Goal: Task Accomplishment & Management: Manage account settings

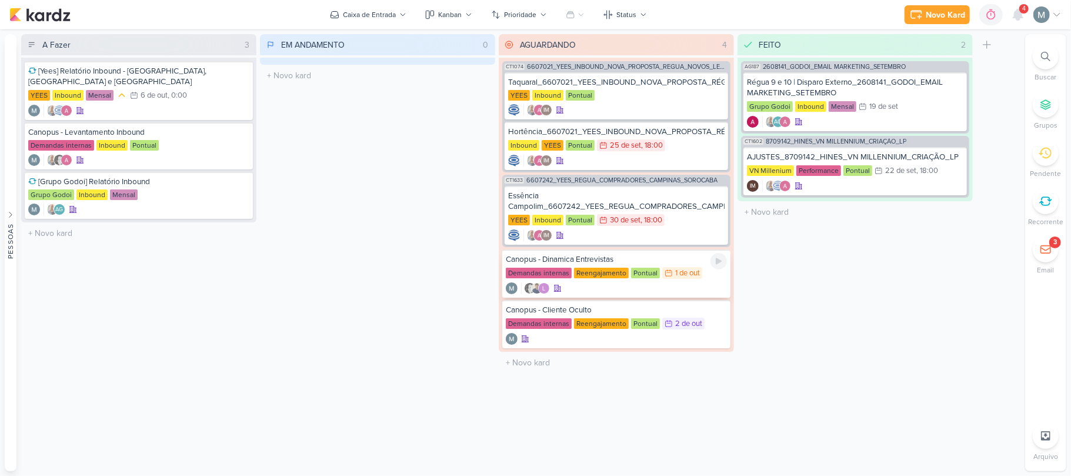
click at [534, 294] on div "Canopus - Dinamica Entrevistas Demandas internas Reengajamento Pontual 1/10 [DA…" at bounding box center [616, 273] width 228 height 48
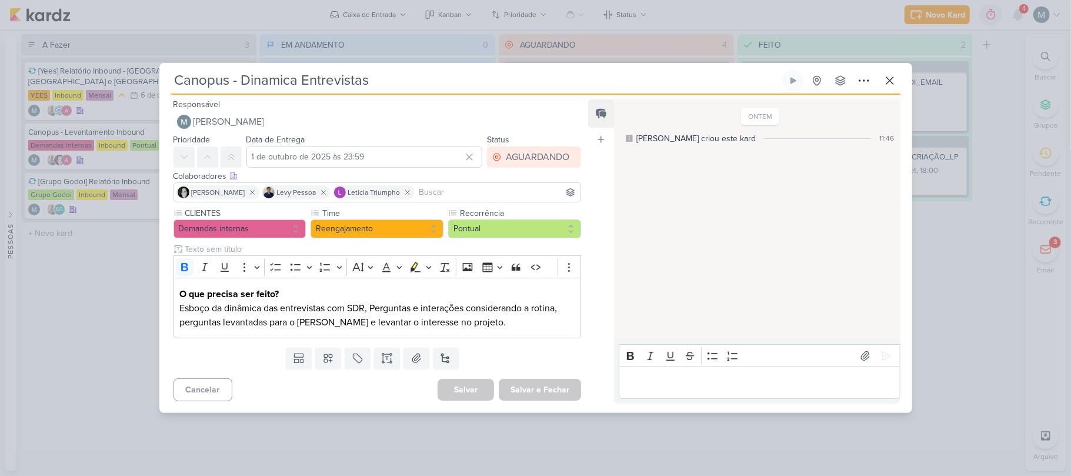
click at [534, 387] on p "Editor editing area: main" at bounding box center [759, 383] width 269 height 14
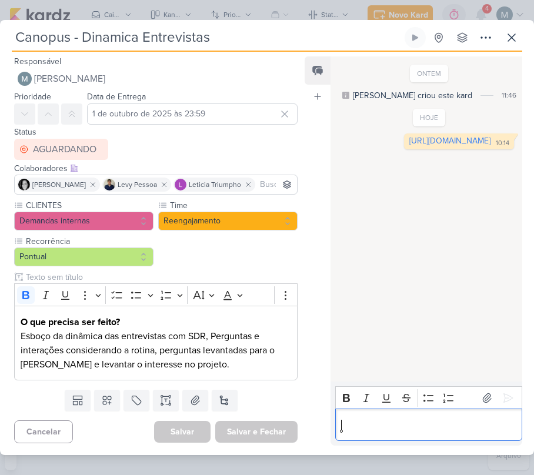
click at [387, 436] on div "Editor editing area: main" at bounding box center [428, 425] width 187 height 32
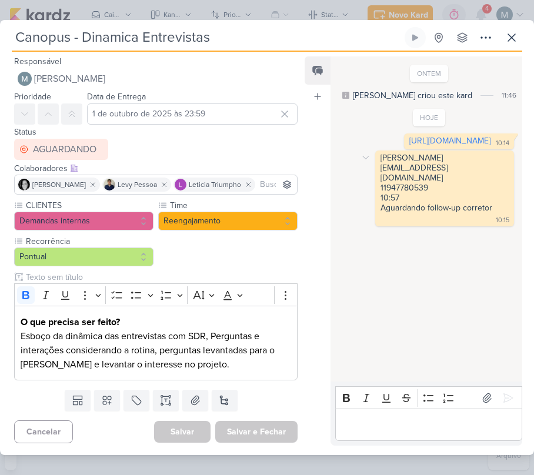
click at [414, 193] on div "[PERSON_NAME] [EMAIL_ADDRESS][DOMAIN_NAME] 11947780539" at bounding box center [445, 173] width 128 height 40
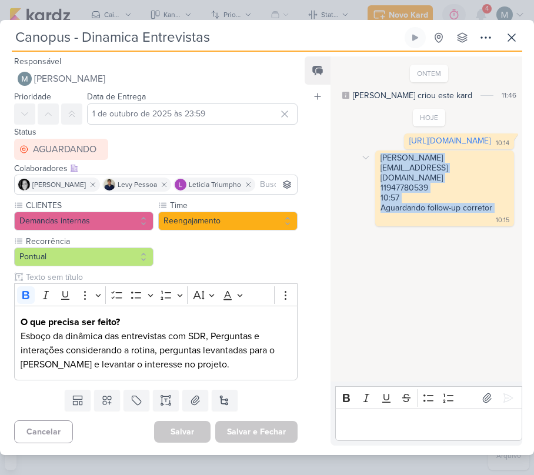
drag, startPoint x: 380, startPoint y: 209, endPoint x: 435, endPoint y: 266, distance: 79.5
click at [435, 224] on div "[PERSON_NAME] [EMAIL_ADDRESS][DOMAIN_NAME] 11947780539 10:57 Aguardando follow-…" at bounding box center [445, 188] width 134 height 71
copy div "[PERSON_NAME] [EMAIL_ADDRESS][DOMAIN_NAME] 11947780539 10:57 Aguardando follow-…"
click at [379, 224] on div "[PERSON_NAME] [EMAIL_ADDRESS][DOMAIN_NAME] 11947780539 10:57 Aguardando follow-…" at bounding box center [445, 188] width 134 height 71
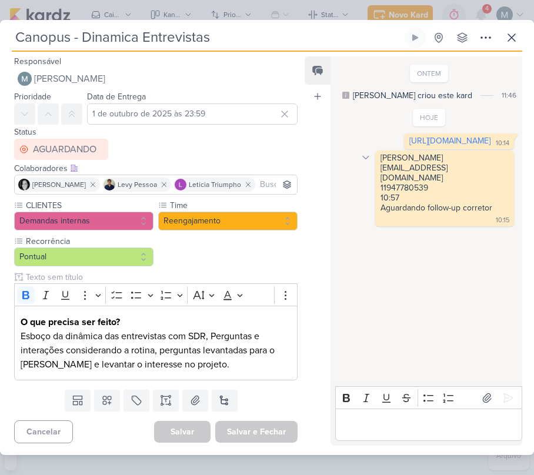
click at [369, 162] on icon at bounding box center [365, 157] width 9 height 9
click at [372, 182] on icon at bounding box center [373, 178] width 6 height 7
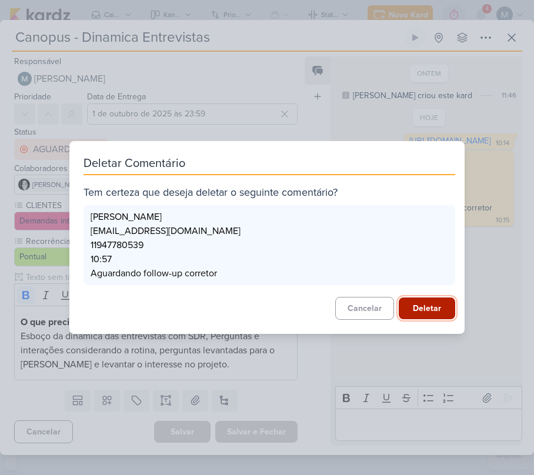
click at [438, 299] on button "Deletar" at bounding box center [427, 309] width 56 height 22
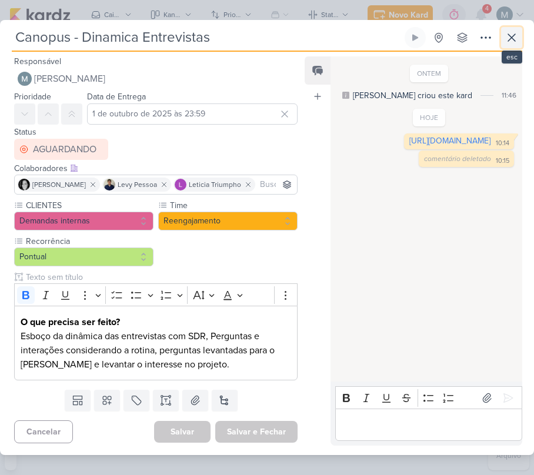
click at [519, 28] on button at bounding box center [511, 37] width 21 height 21
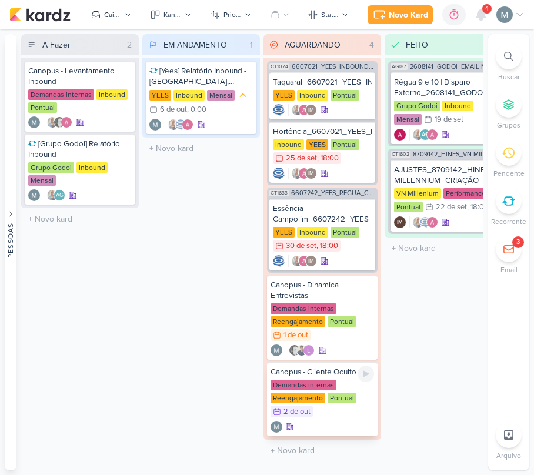
click at [355, 382] on div "Demandas internas Reengajamento Pontual 2/10 [DATE]" at bounding box center [323, 399] width 104 height 39
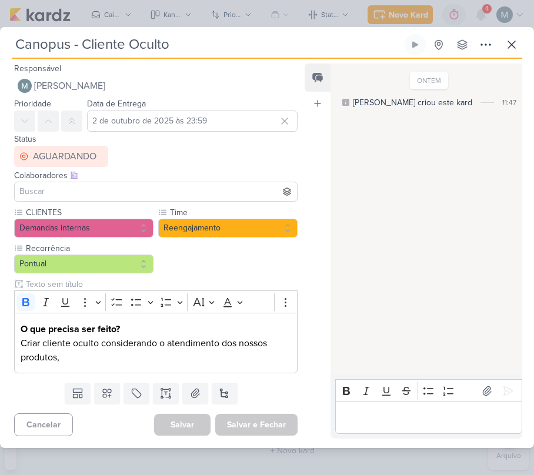
click at [375, 418] on p "Editor editing area: main" at bounding box center [428, 418] width 175 height 14
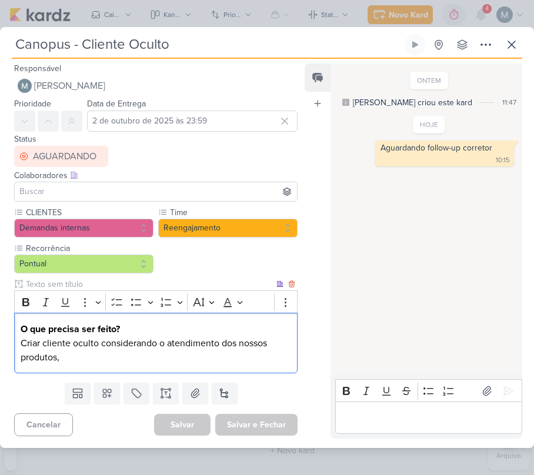
click at [98, 367] on div "O que precisa ser feito? Criar cliente oculto considerando o atendimento dos no…" at bounding box center [156, 343] width 284 height 61
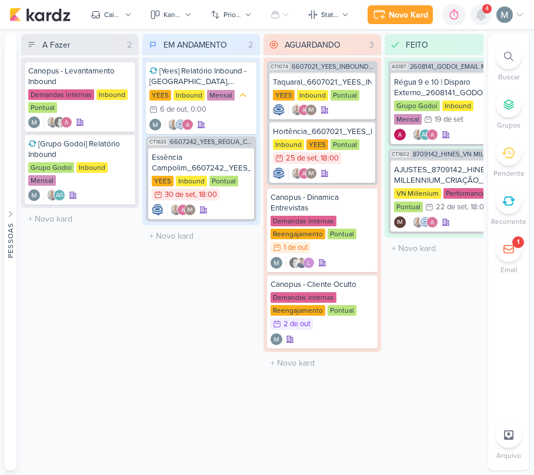
click at [483, 4] on div at bounding box center [481, 14] width 21 height 21
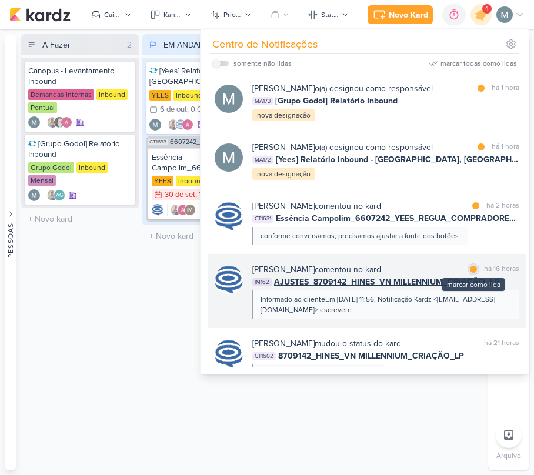
click at [472, 266] on div "marcar como lida" at bounding box center [474, 270] width 12 height 12
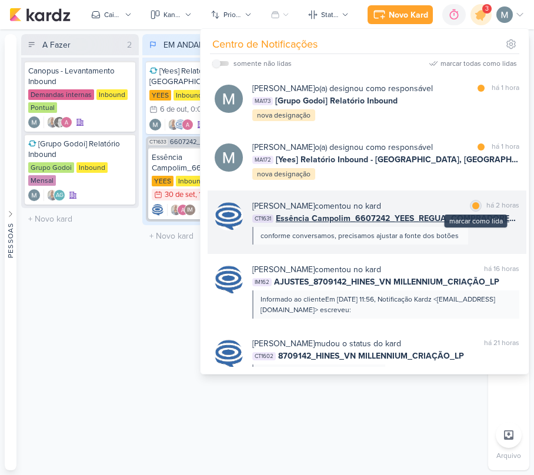
click at [470, 209] on div "marcar como lida" at bounding box center [476, 206] width 12 height 12
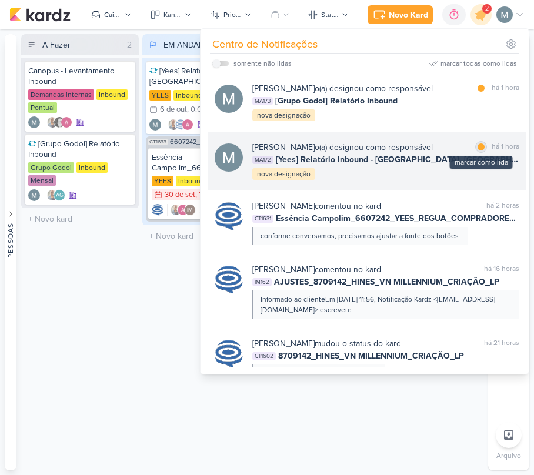
click at [475, 151] on div "marcar como lida" at bounding box center [481, 147] width 12 height 12
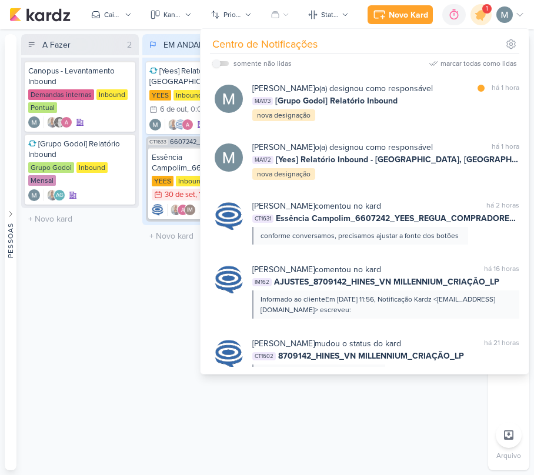
click at [149, 256] on div "EM ANDAMENTO 2 Mover Para Esquerda Mover Para Direita [GEOGRAPHIC_DATA] [Yees] …" at bounding box center [201, 252] width 118 height 437
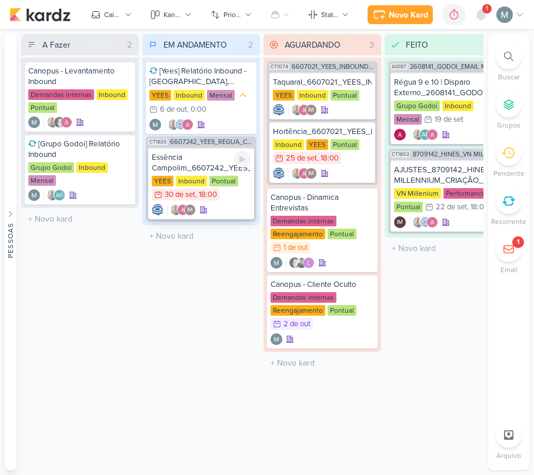
click at [215, 168] on div "Essência Campolim_6607242_YEES_REGUA_COMPRADORES_CAMPINAS_SOROCABA" at bounding box center [201, 162] width 99 height 21
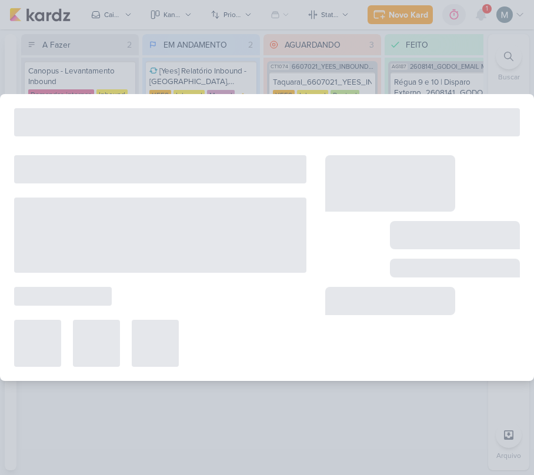
type input "Essência Campolim_6607242_YEES_REGUA_COMPRADORES_CAMPINAS_SOROCABA"
type input "30 de setembro de 2025 às 18:00"
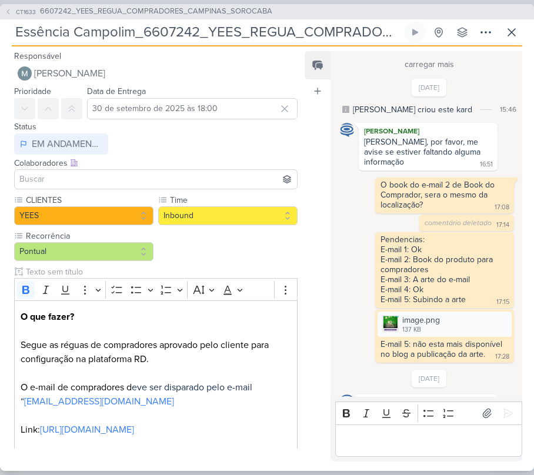
scroll to position [1097, 0]
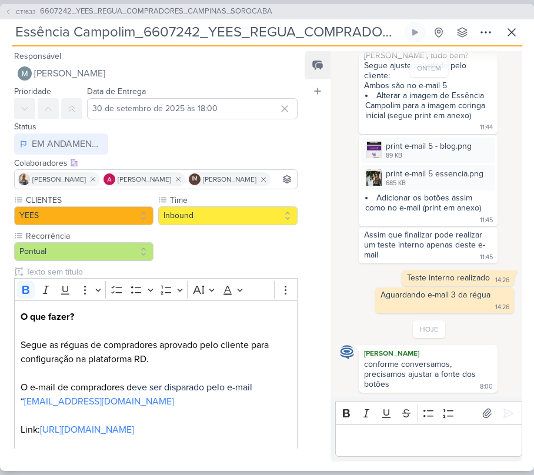
drag, startPoint x: 384, startPoint y: 422, endPoint x: 408, endPoint y: 452, distance: 38.4
click at [386, 424] on div "Bold Italic Underline Strikethrough Bulleted List Numbered List" at bounding box center [429, 413] width 182 height 22
click at [408, 452] on div "Editor editing area: main" at bounding box center [428, 441] width 187 height 32
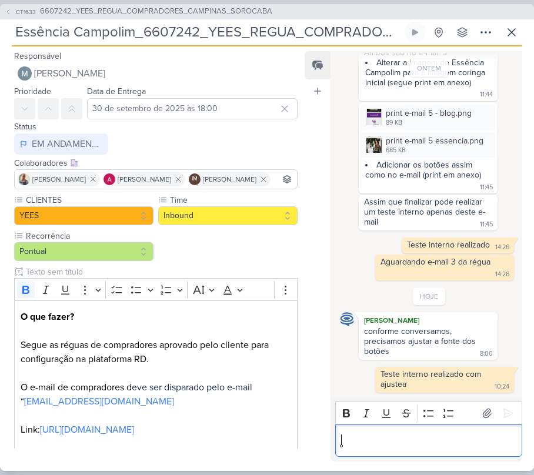
scroll to position [1130, 0]
click at [400, 378] on div "Teste interno realizado com ajustea" at bounding box center [432, 379] width 103 height 20
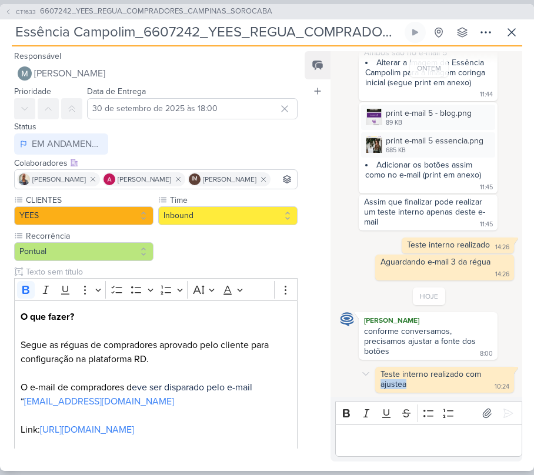
click at [400, 378] on div "Teste interno realizado com ajustea" at bounding box center [432, 379] width 103 height 20
copy div "Teste interno realizado com ajustea 10:24"
click at [400, 378] on div "Teste interno realizado com ajustea" at bounding box center [432, 379] width 103 height 20
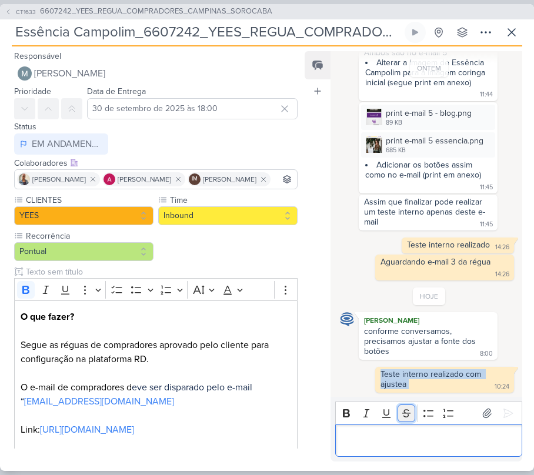
click at [398, 415] on button "Strikethrough" at bounding box center [407, 414] width 18 height 18
click at [398, 417] on button "Strikethrough" at bounding box center [407, 414] width 18 height 18
click at [395, 451] on div "Editor editing area: main" at bounding box center [428, 441] width 187 height 32
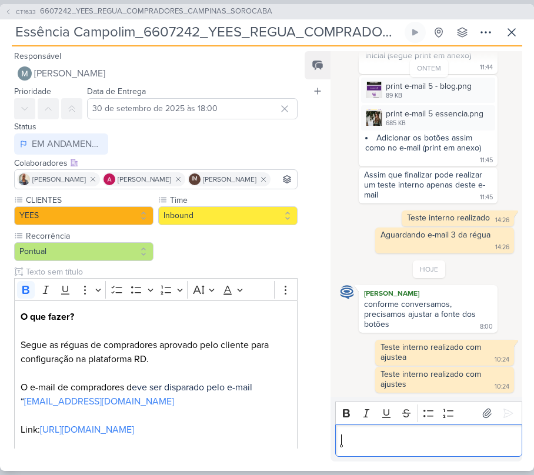
scroll to position [1158, 0]
click at [365, 342] on icon at bounding box center [365, 346] width 9 height 9
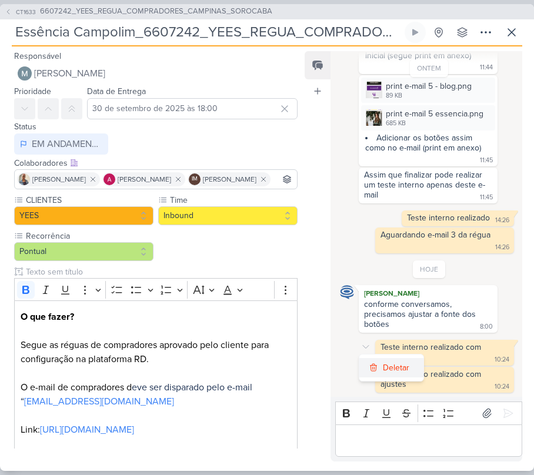
click at [396, 358] on button "Deletar" at bounding box center [391, 367] width 64 height 19
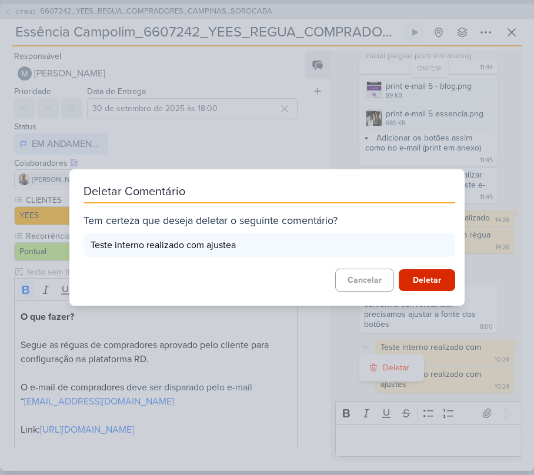
click at [439, 262] on div "Deletar Comentário Tem certeza que deseja deletar o seguinte comentário? Teste …" at bounding box center [266, 237] width 395 height 136
click at [441, 281] on button "Deletar" at bounding box center [427, 280] width 56 height 22
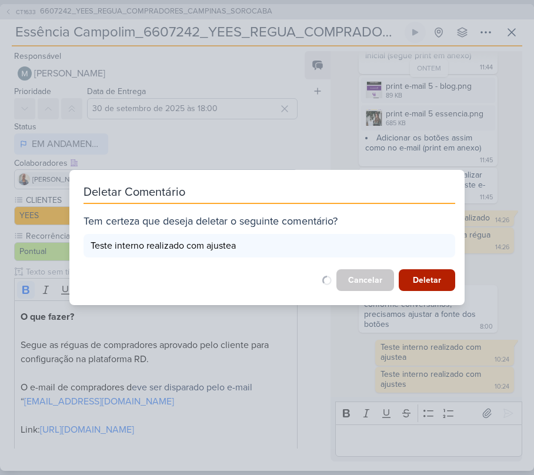
scroll to position [1148, 0]
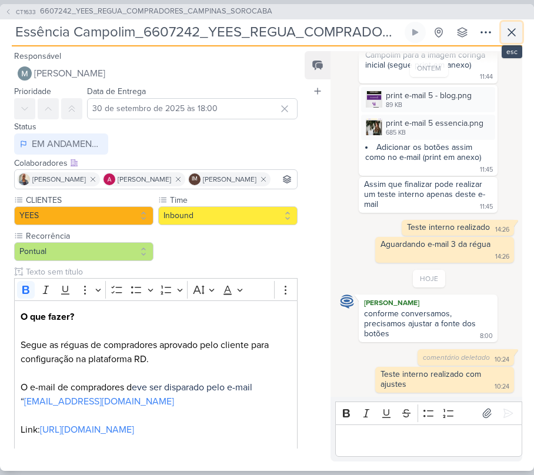
click at [502, 33] on button at bounding box center [511, 32] width 21 height 21
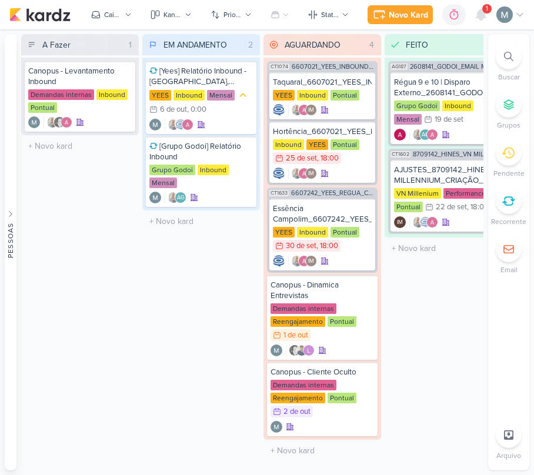
click at [478, 2] on div "Novo Kard Ctrl + k 0h0m Sessão desligada... Hoje 0h0m Semana 0h0m Mês 0h0m" at bounding box center [266, 14] width 515 height 29
click at [482, 12] on icon at bounding box center [481, 14] width 9 height 11
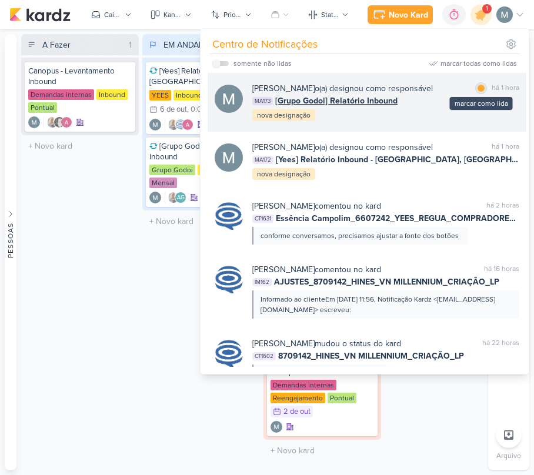
click at [478, 91] on div at bounding box center [481, 88] width 7 height 7
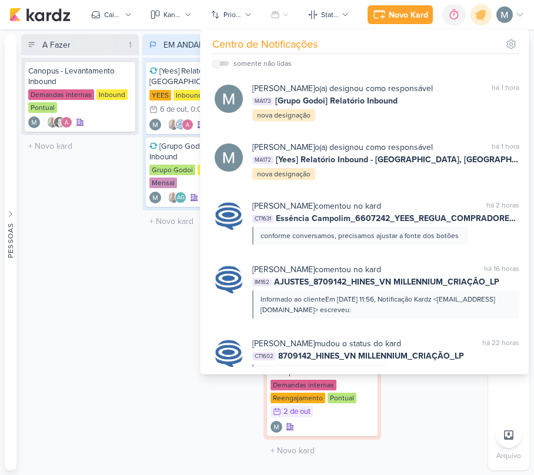
click at [111, 253] on div "A Fazer 1 Mover Para Esquerda Mover Para Direita [GEOGRAPHIC_DATA] Canopus - Le…" at bounding box center [80, 252] width 118 height 437
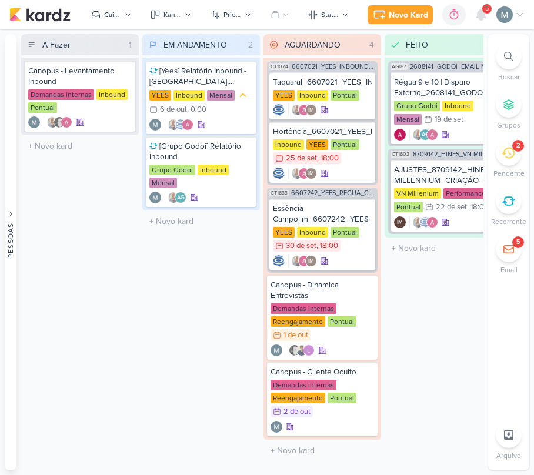
click at [499, 141] on li "2 [GEOGRAPHIC_DATA]" at bounding box center [508, 159] width 41 height 39
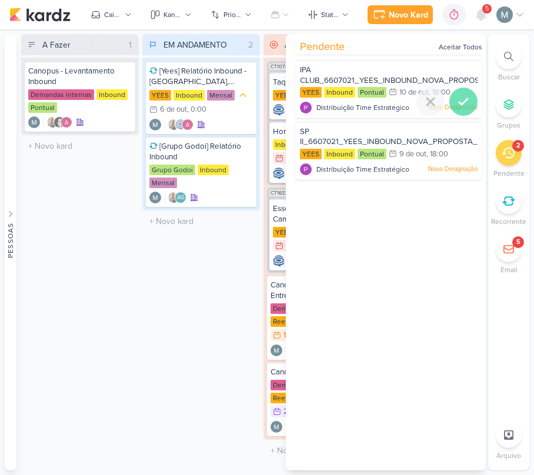
click at [458, 98] on icon at bounding box center [464, 102] width 14 height 14
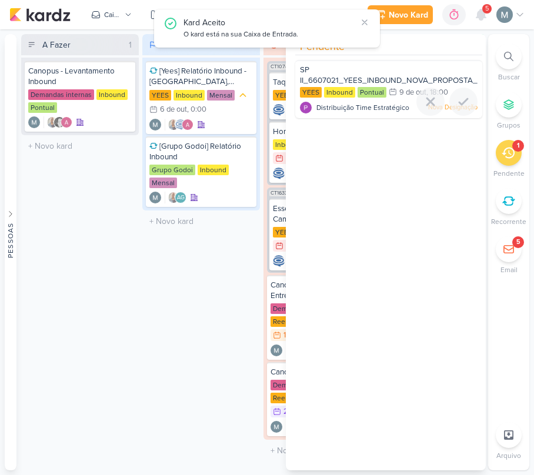
click at [458, 98] on icon at bounding box center [464, 102] width 14 height 14
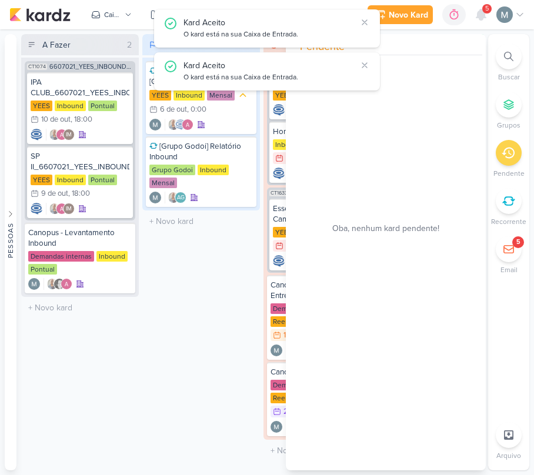
click at [149, 318] on div "EM ANDAMENTO 2 Mover Para Esquerda Mover Para Direita [GEOGRAPHIC_DATA] [Yees] …" at bounding box center [201, 252] width 118 height 437
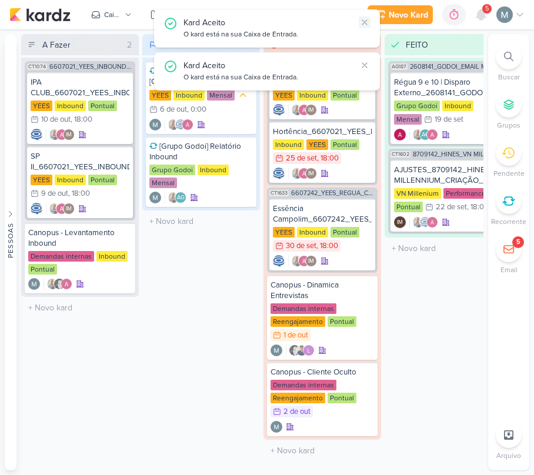
click at [363, 18] on icon at bounding box center [364, 22] width 9 height 9
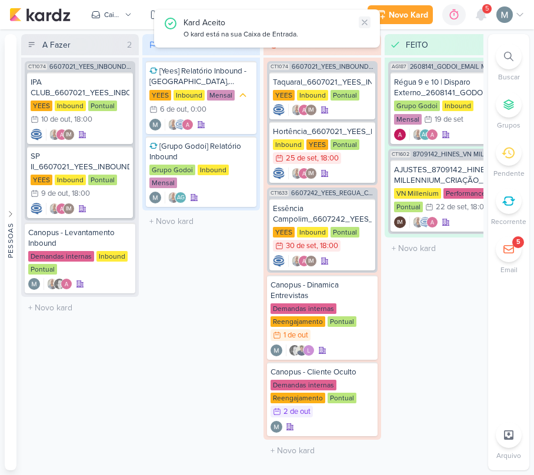
click at [363, 18] on icon at bounding box center [364, 22] width 9 height 9
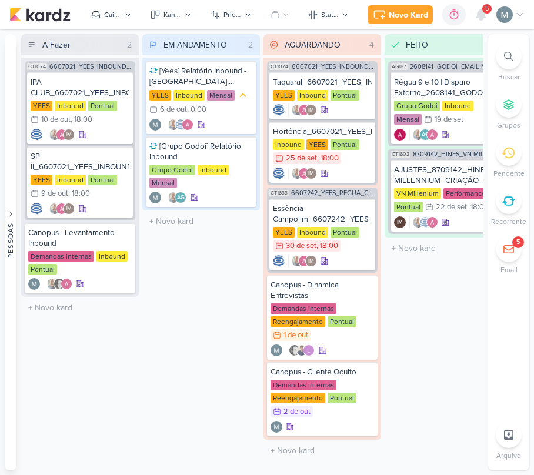
click at [473, 28] on div "Novo Kard Ctrl + k 0h0m Sessão desligada... Hoje 0h0m Semana 0h0m Mês 0h0m" at bounding box center [266, 14] width 515 height 29
click at [476, 25] on div "5" at bounding box center [481, 14] width 21 height 21
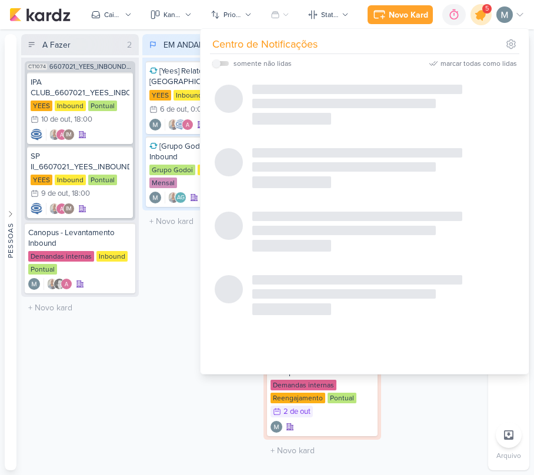
click at [477, 22] on div at bounding box center [482, 15] width 30 height 30
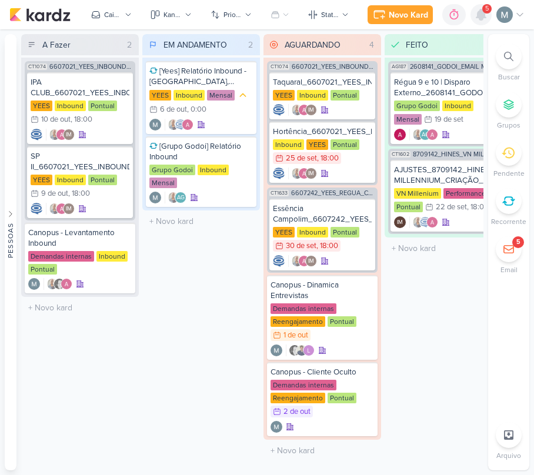
click at [477, 22] on div at bounding box center [481, 14] width 21 height 21
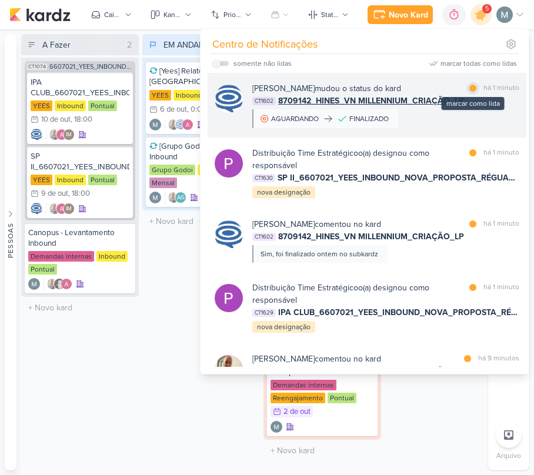
click at [469, 91] on div at bounding box center [472, 88] width 7 height 7
click at [377, 107] on span "8709142_HINES_VN MILLENNIUM_CRIAÇÃO_LP" at bounding box center [371, 101] width 186 height 12
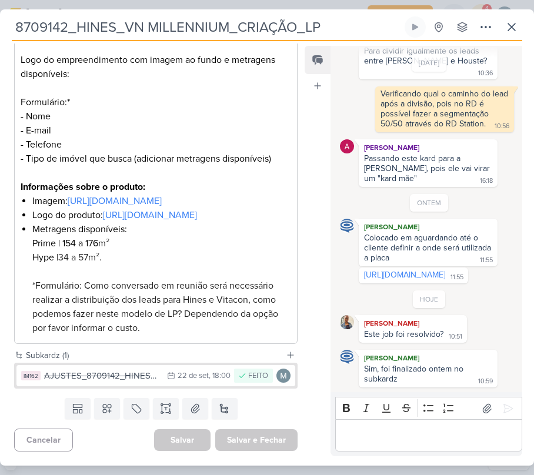
scroll to position [397, 0]
click at [518, 32] on icon at bounding box center [512, 27] width 14 height 14
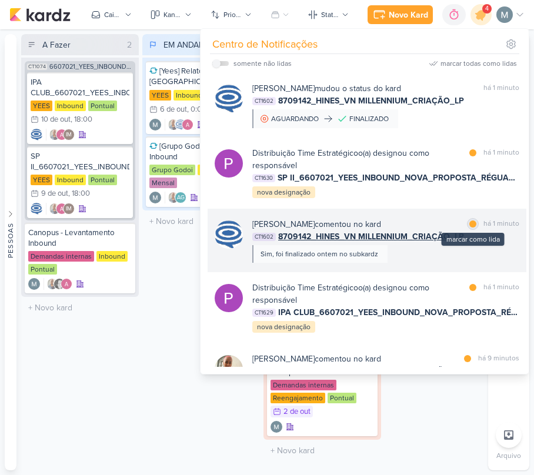
click at [473, 220] on div "marcar como lida" at bounding box center [473, 224] width 12 height 12
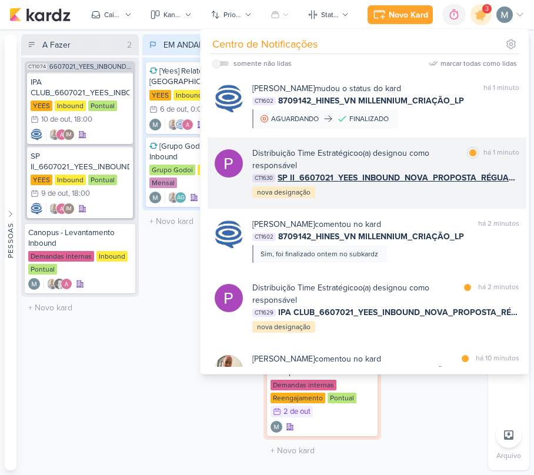
click at [358, 200] on div "Distribuição Time Estratégico o(a) designou como responsável marcar como lida h…" at bounding box center [367, 173] width 319 height 71
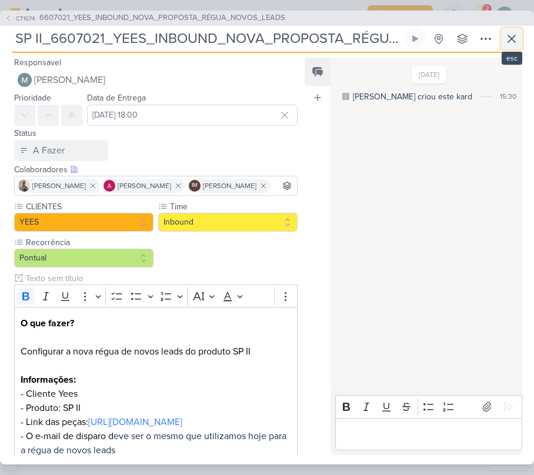
click at [511, 32] on icon at bounding box center [512, 39] width 14 height 14
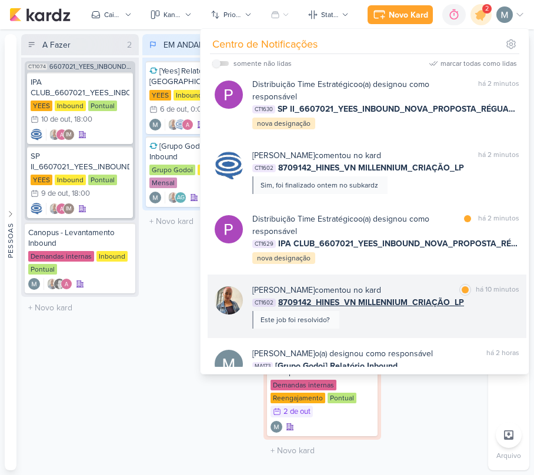
scroll to position [156, 0]
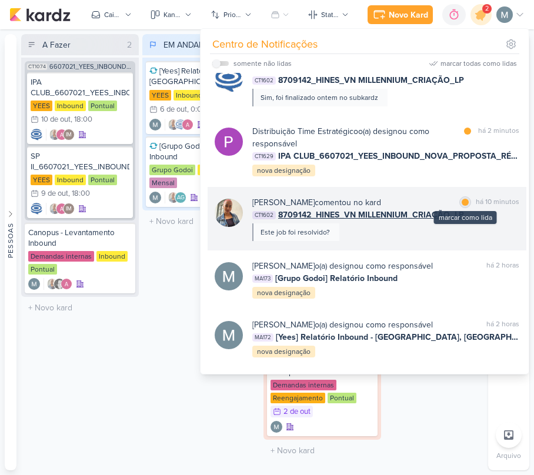
click at [464, 200] on div at bounding box center [465, 202] width 7 height 7
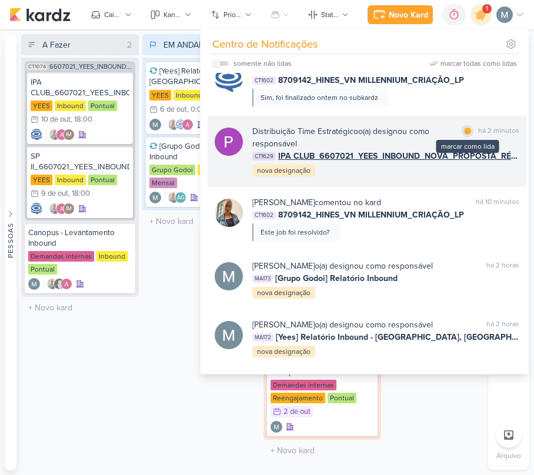
click at [464, 134] on div at bounding box center [467, 131] width 7 height 7
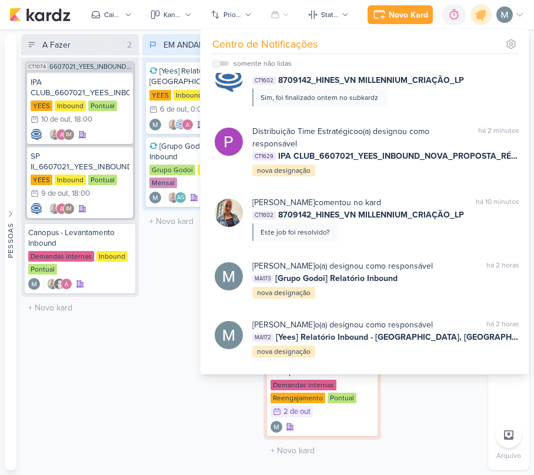
click at [88, 394] on div "A Fazer 2 Mover Para Esquerda Mover Para Direita [GEOGRAPHIC_DATA] CT1074 66070…" at bounding box center [80, 252] width 118 height 437
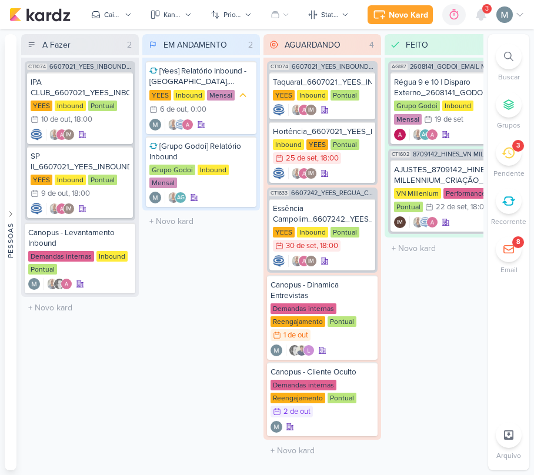
click at [467, 20] on div "Novo Kard Ctrl + k 0h0m Sessão desligada... Hoje 0h0m Semana 0h0m Mês 0h0m Nenh…" at bounding box center [446, 14] width 157 height 21
click at [497, 156] on div "3" at bounding box center [509, 153] width 26 height 26
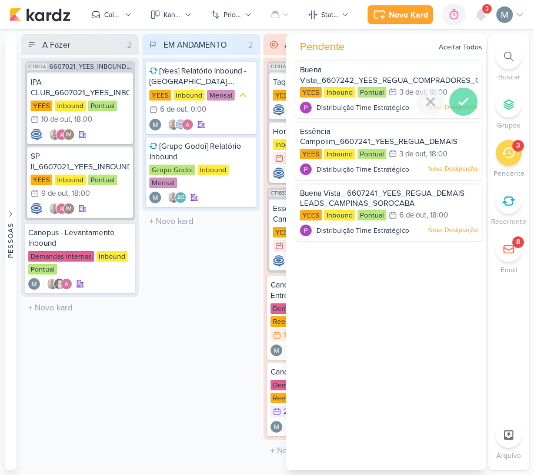
click at [457, 100] on icon at bounding box center [464, 102] width 14 height 14
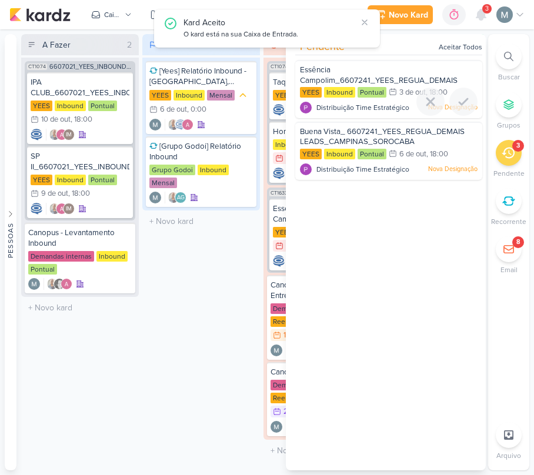
click at [457, 100] on icon at bounding box center [464, 102] width 14 height 14
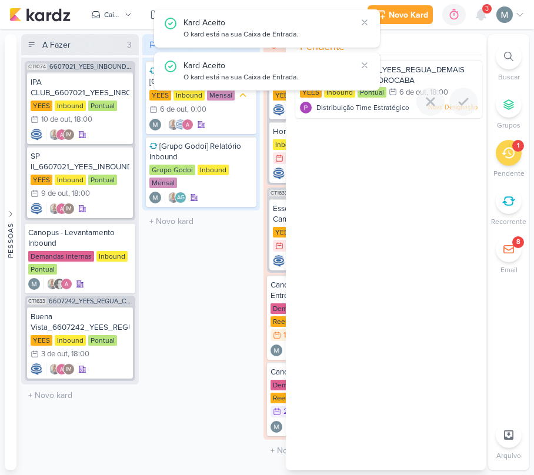
click at [457, 100] on icon at bounding box center [464, 102] width 14 height 14
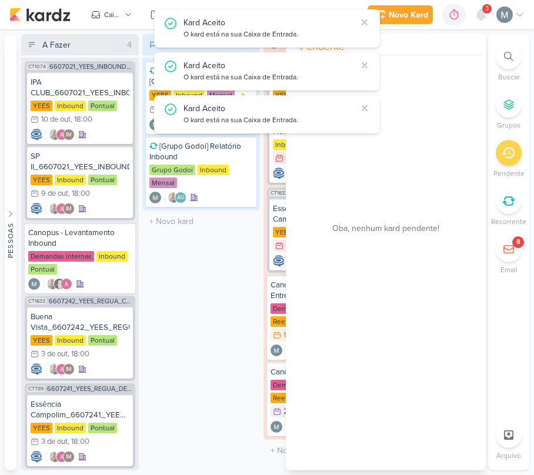
click at [212, 278] on div "EM ANDAMENTO 2 Mover Para Esquerda Mover Para Direita [GEOGRAPHIC_DATA] [Yees] …" at bounding box center [201, 252] width 118 height 437
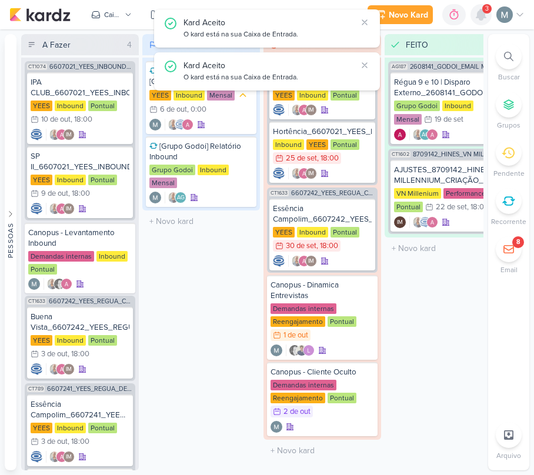
click at [472, 10] on div at bounding box center [481, 14] width 21 height 21
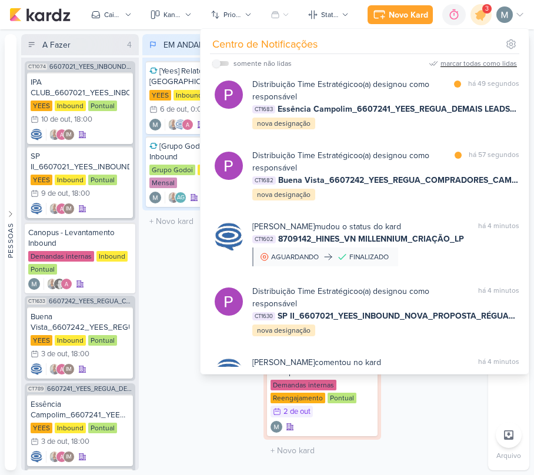
scroll to position [0, 0]
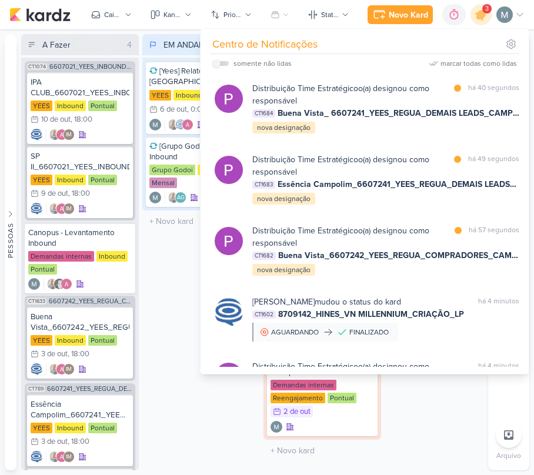
click at [255, 66] on div "somente não lidas" at bounding box center [263, 63] width 58 height 11
click at [208, 69] on div "Centro de Notificações somente não lidas marcar todas como lidas" at bounding box center [365, 201] width 328 height 345
drag, startPoint x: 211, startPoint y: 69, endPoint x: 220, endPoint y: 66, distance: 9.9
click at [218, 66] on div "Centro de Notificações somente não lidas marcar todas como lidas" at bounding box center [365, 201] width 328 height 345
click at [221, 66] on label at bounding box center [220, 63] width 16 height 5
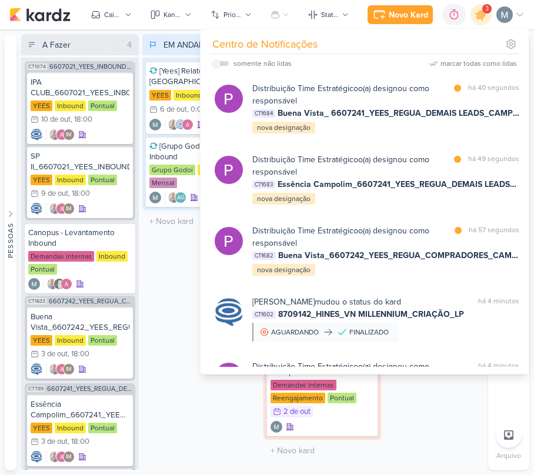
click at [221, 66] on input "checkbox" at bounding box center [216, 63] width 8 height 8
checkbox input "true"
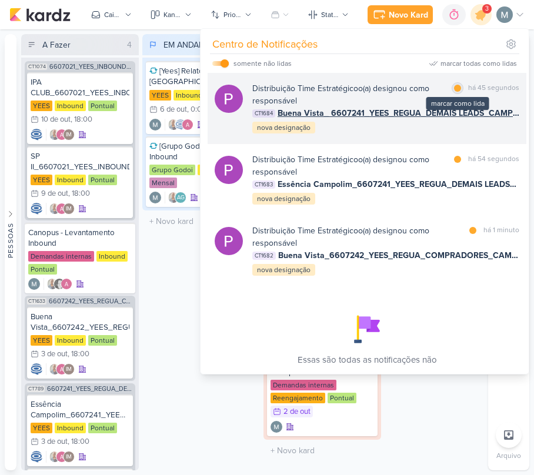
click at [457, 88] on div at bounding box center [457, 88] width 7 height 7
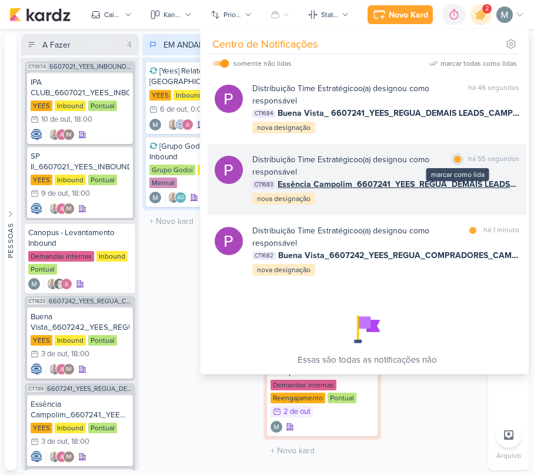
click at [454, 158] on div at bounding box center [457, 159] width 7 height 7
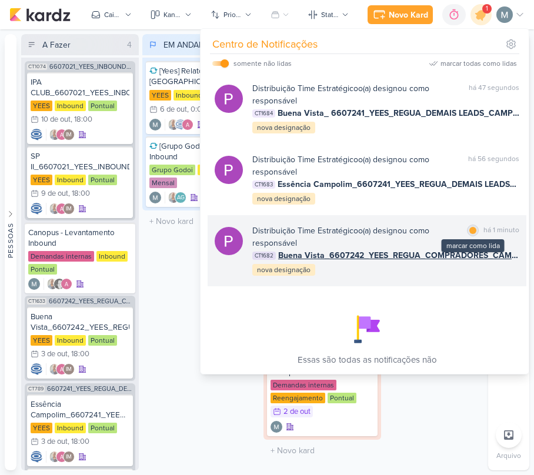
click at [471, 233] on div at bounding box center [472, 230] width 7 height 7
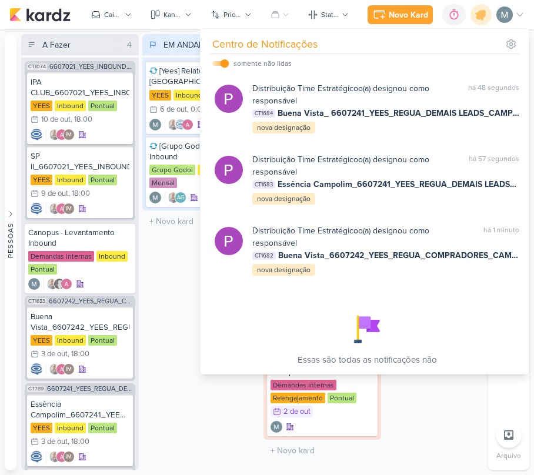
click at [173, 274] on div "EM ANDAMENTO 2 Mover Para Esquerda Mover Para Direita [GEOGRAPHIC_DATA] [Yees] …" at bounding box center [201, 252] width 118 height 437
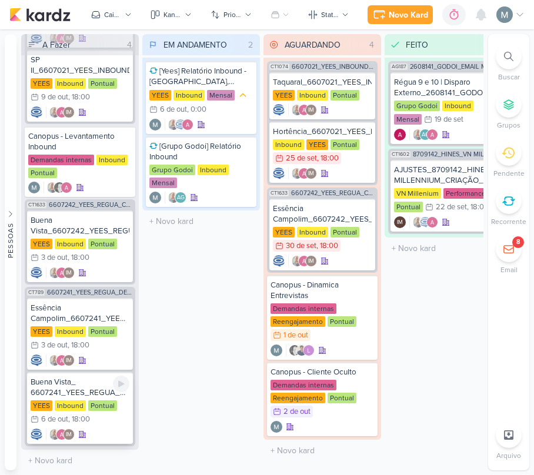
scroll to position [99, 0]
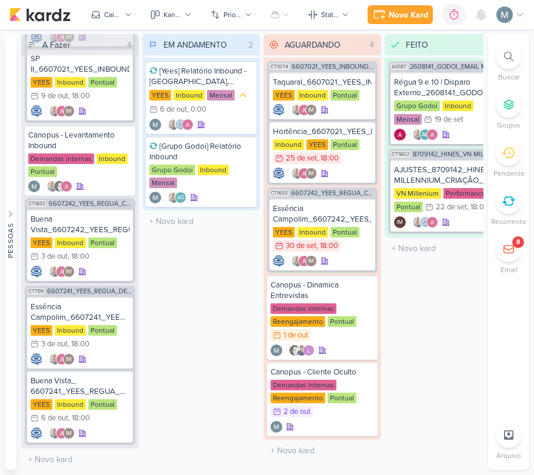
click at [186, 399] on div "EM ANDAMENTO 2 Mover Para Esquerda Mover Para Direita [GEOGRAPHIC_DATA] [Yees] …" at bounding box center [201, 252] width 118 height 437
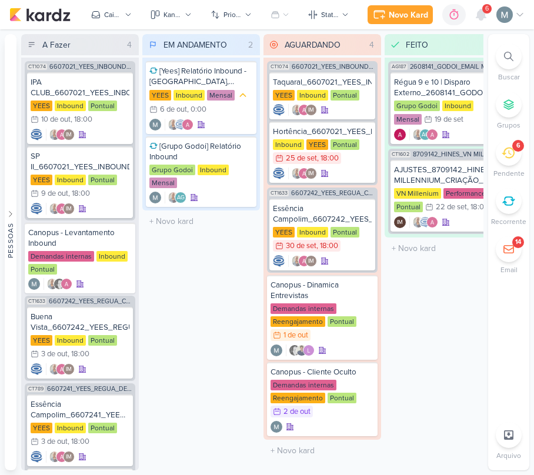
click at [498, 160] on div "6" at bounding box center [509, 153] width 26 height 26
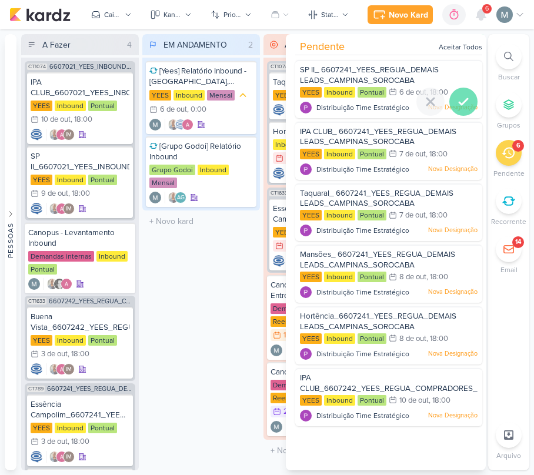
click at [459, 96] on icon at bounding box center [464, 102] width 14 height 14
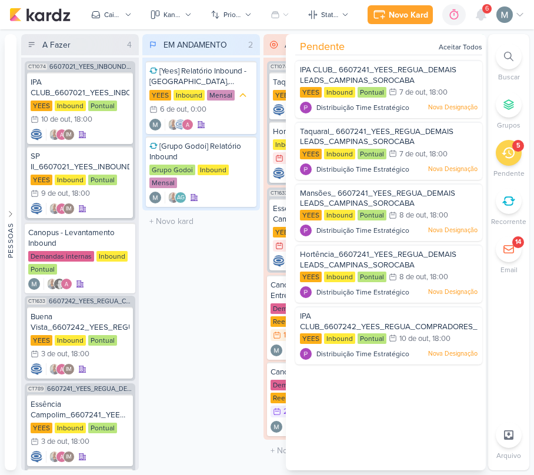
click at [520, 154] on div "5" at bounding box center [509, 153] width 26 height 26
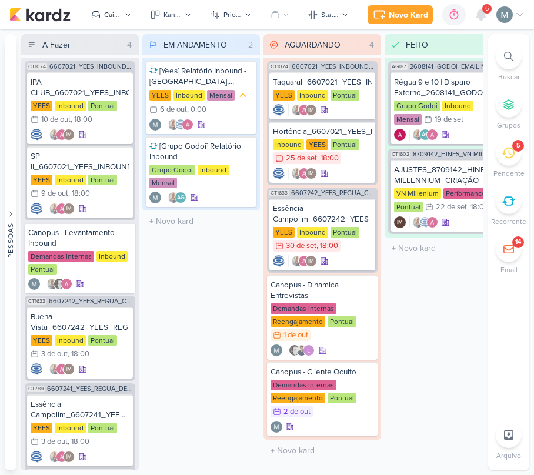
click at [501, 163] on div "5" at bounding box center [509, 153] width 26 height 26
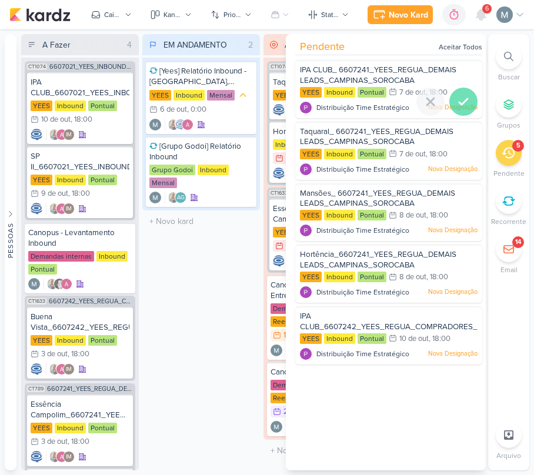
click at [459, 95] on icon at bounding box center [464, 102] width 14 height 14
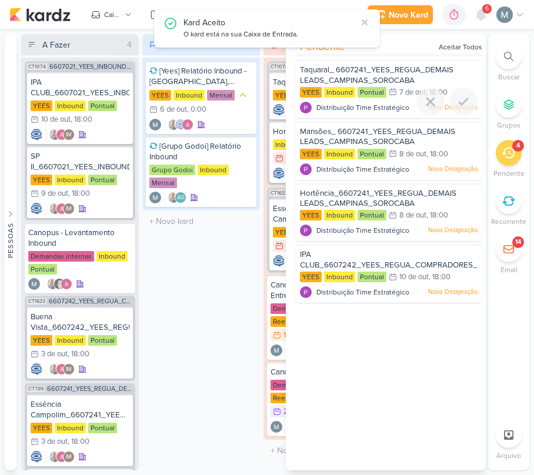
click at [459, 95] on icon at bounding box center [464, 102] width 14 height 14
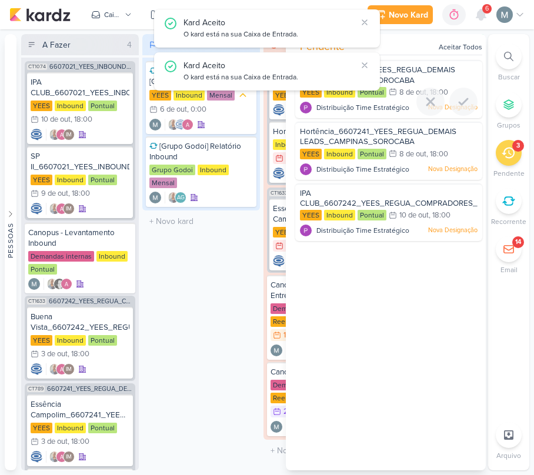
click at [459, 95] on icon at bounding box center [464, 102] width 14 height 14
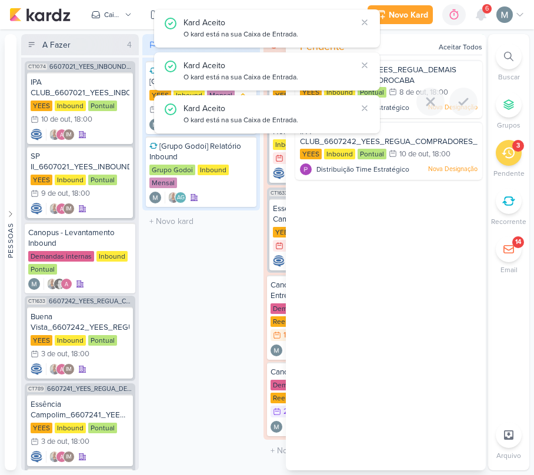
click at [459, 95] on icon at bounding box center [464, 102] width 14 height 14
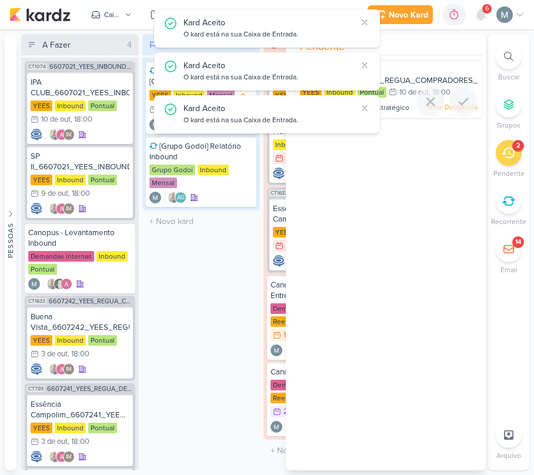
click at [459, 95] on icon at bounding box center [464, 102] width 14 height 14
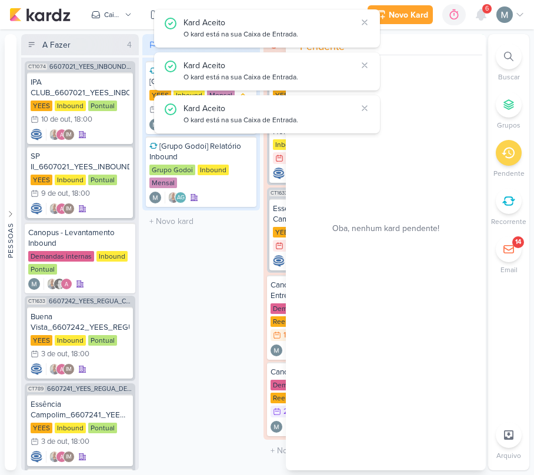
click at [233, 261] on div "EM ANDAMENTO 2 Mover Para Esquerda Mover Para Direita [GEOGRAPHIC_DATA] [Yees] …" at bounding box center [201, 252] width 118 height 437
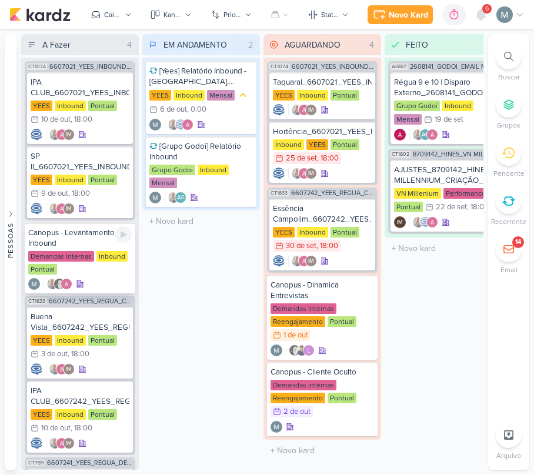
click at [61, 241] on div "Canopus - Levantamento Inbound" at bounding box center [80, 238] width 104 height 21
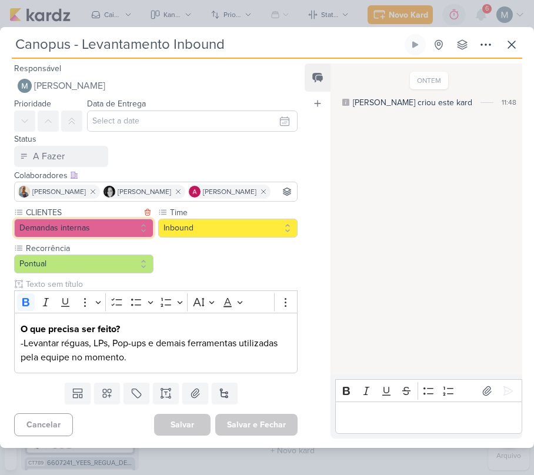
click at [57, 229] on button "Demandas internas" at bounding box center [83, 228] width 139 height 19
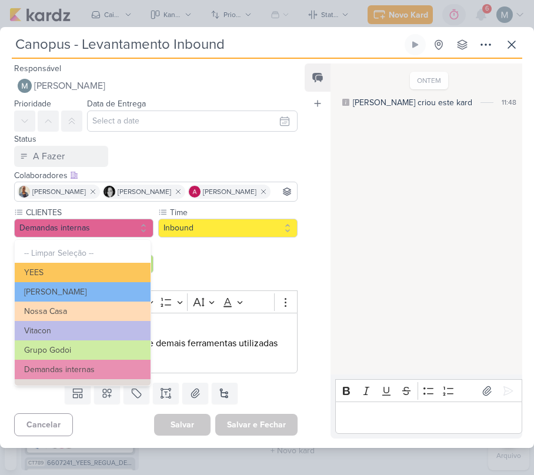
click at [187, 267] on div "CLIENTES Demandas internas -- Limpar Seleção -- [GEOGRAPHIC_DATA] [PERSON_NAME]" at bounding box center [156, 289] width 284 height 167
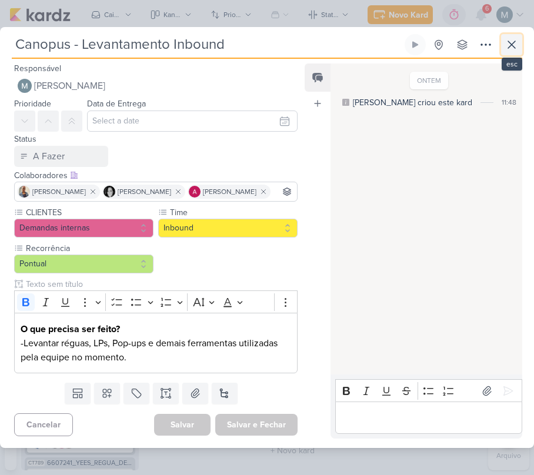
click at [509, 49] on icon at bounding box center [512, 45] width 14 height 14
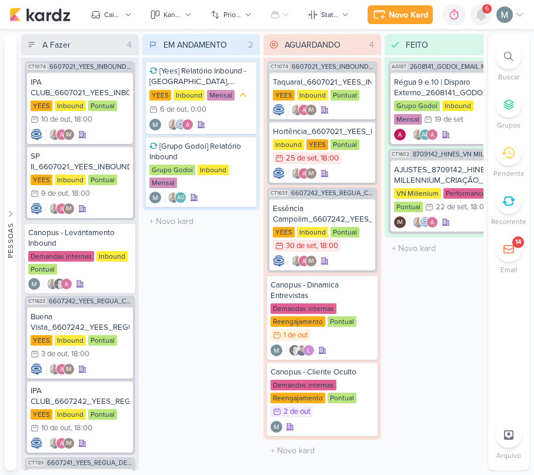
click at [481, 20] on icon at bounding box center [481, 14] width 9 height 11
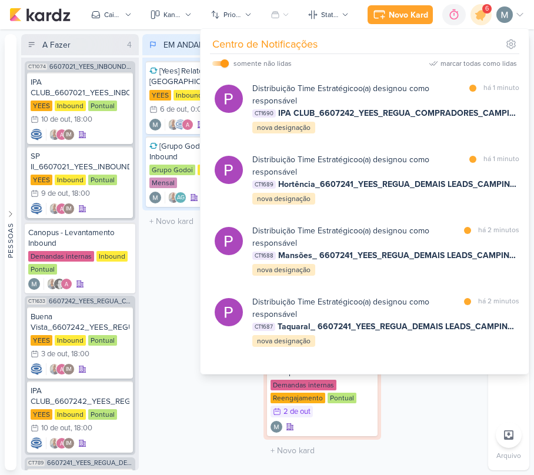
click at [479, 33] on div "Centro de Notificações somente não lidas marcar todas como lidas" at bounding box center [365, 201] width 328 height 345
click at [479, 14] on icon at bounding box center [481, 15] width 14 height 14
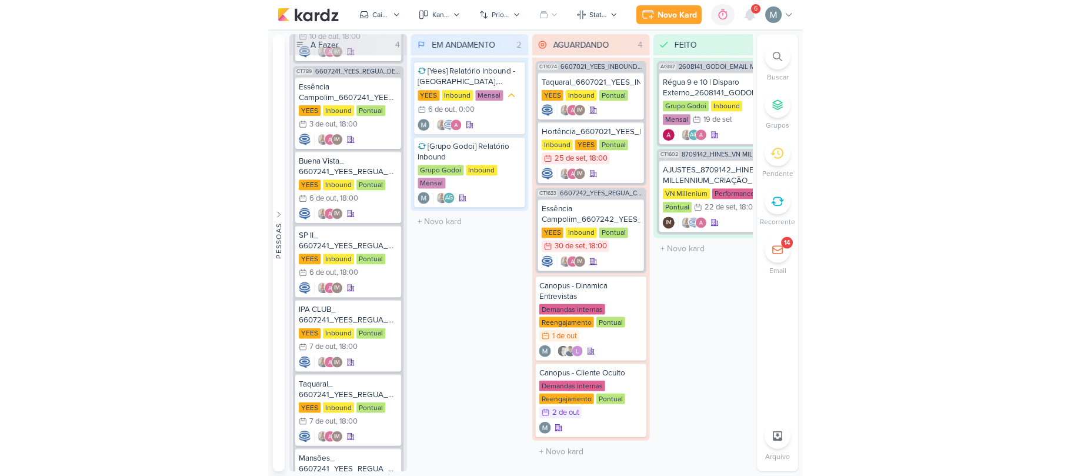
scroll to position [542, 0]
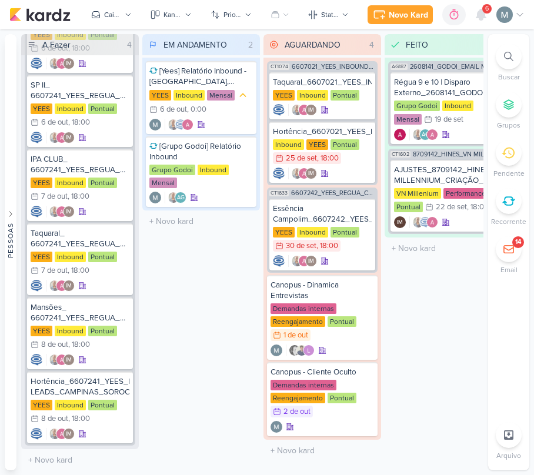
click at [214, 290] on div "EM ANDAMENTO 2 Mover Para Esquerda Mover Para Direita [GEOGRAPHIC_DATA] [Yees] …" at bounding box center [201, 252] width 118 height 437
click at [231, 90] on div "Mensal" at bounding box center [221, 95] width 28 height 11
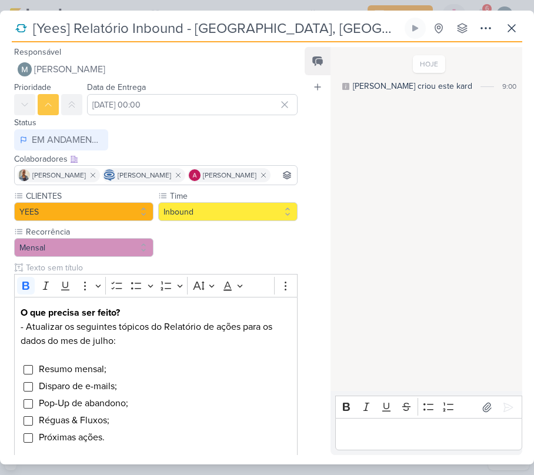
click at [425, 434] on p "Editor editing area: main" at bounding box center [428, 435] width 175 height 14
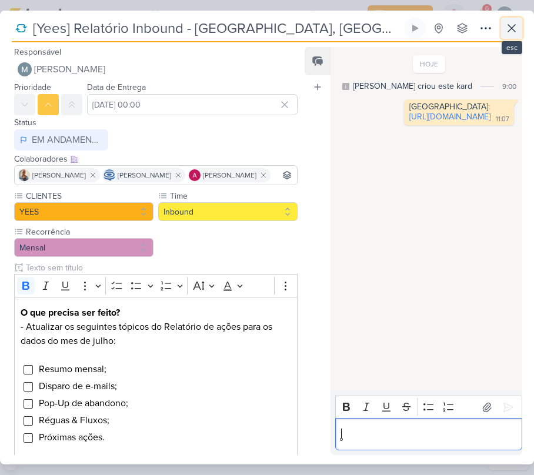
click at [509, 33] on icon at bounding box center [512, 28] width 14 height 14
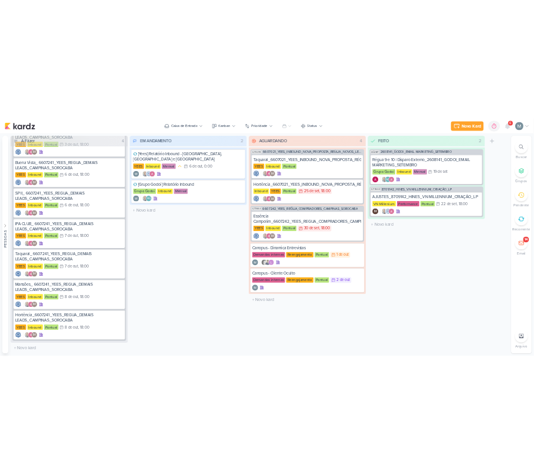
scroll to position [371, 0]
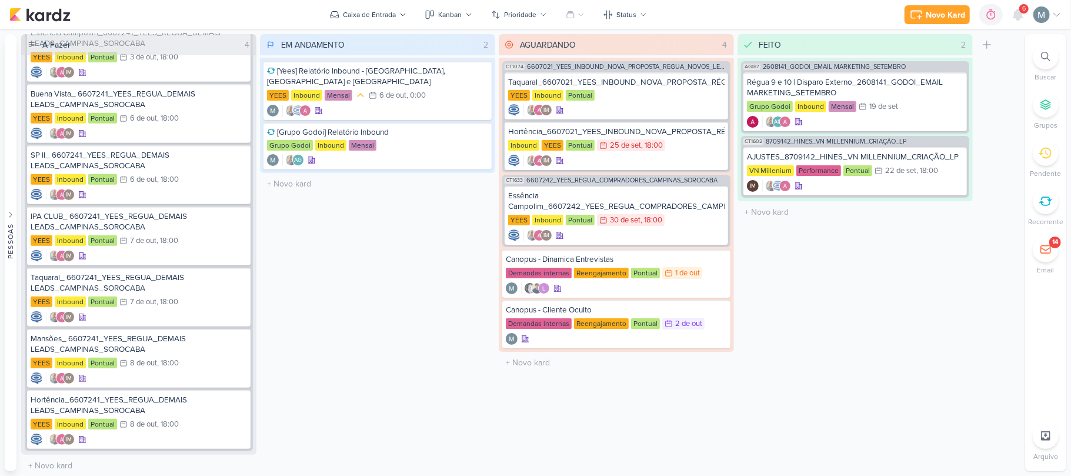
click at [534, 19] on div "Novo Kard Ctrl + k 0h0m Sessão desligada... Hoje 0h0m Semana 0h0m Mês 0h0m Nenh…" at bounding box center [983, 14] width 157 height 21
click at [534, 19] on icon at bounding box center [1018, 14] width 9 height 11
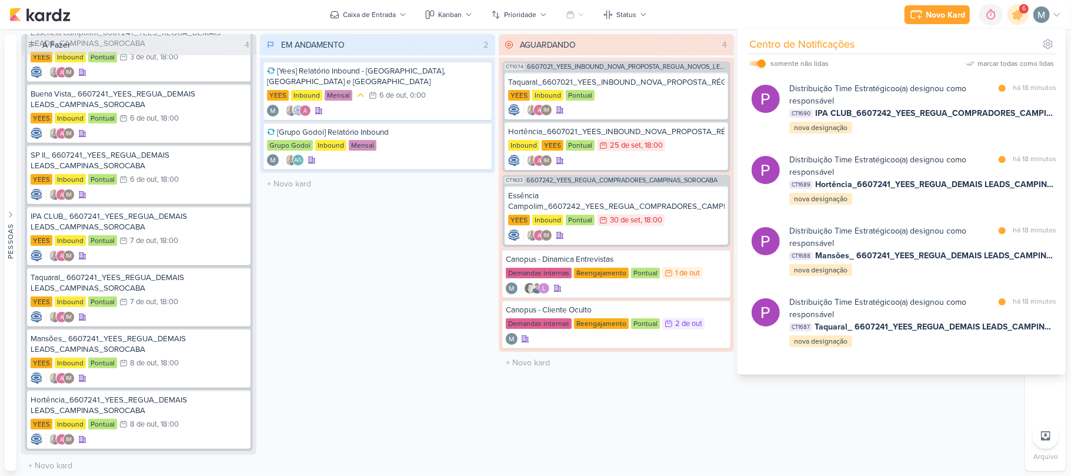
click at [534, 64] on input "checkbox" at bounding box center [762, 63] width 8 height 8
click at [534, 64] on label at bounding box center [757, 63] width 16 height 5
click at [534, 64] on input "checkbox" at bounding box center [753, 63] width 8 height 8
checkbox input "true"
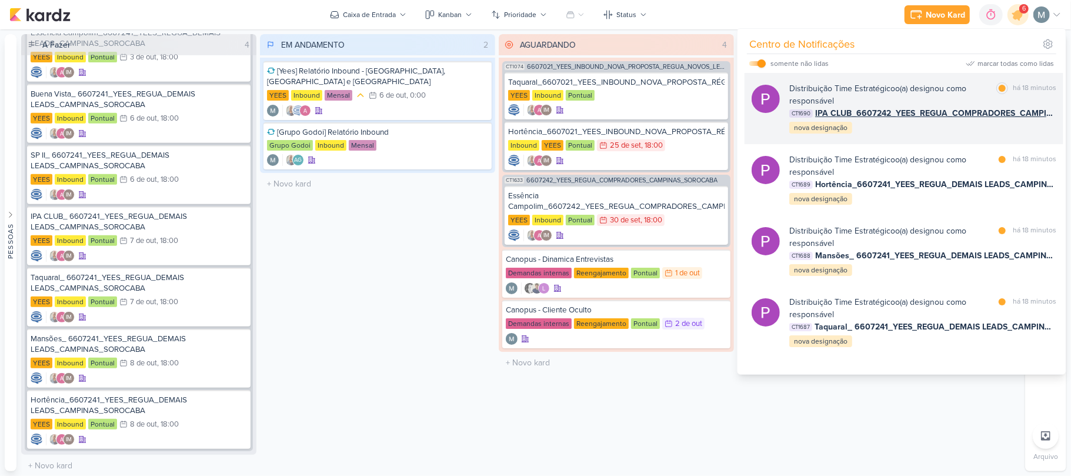
click at [534, 90] on img at bounding box center [766, 99] width 28 height 28
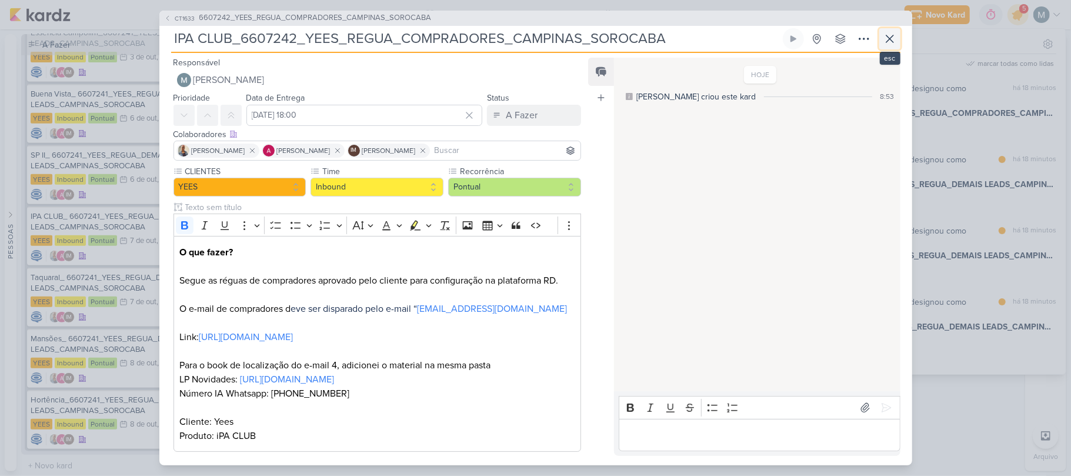
click at [534, 39] on icon at bounding box center [890, 39] width 14 height 14
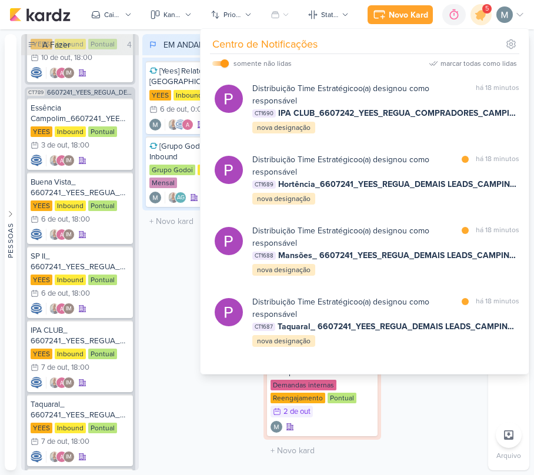
scroll to position [542, 0]
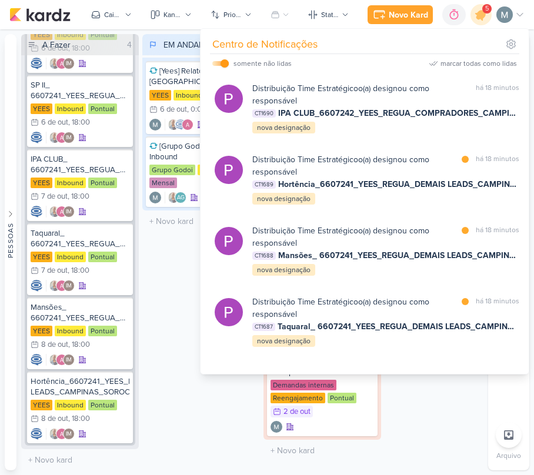
click at [498, 392] on ul "Buscar Grupos [GEOGRAPHIC_DATA] Recorrente Email Arquivo" at bounding box center [508, 252] width 41 height 437
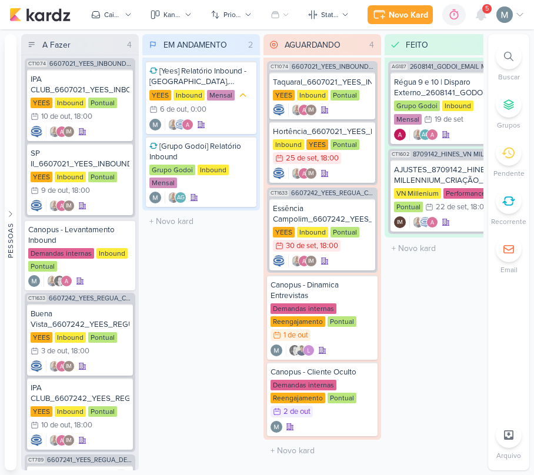
scroll to position [0, 0]
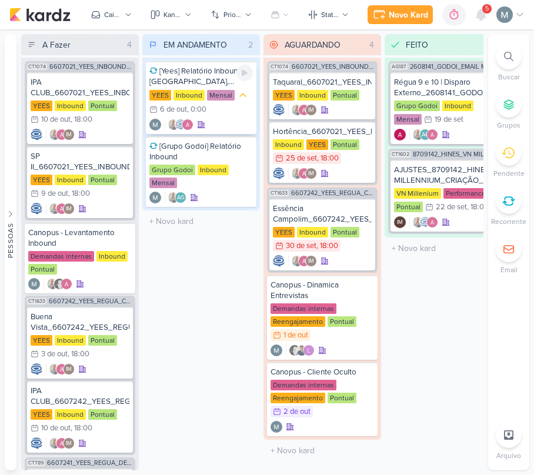
click at [205, 111] on div ", 0:00" at bounding box center [196, 110] width 19 height 8
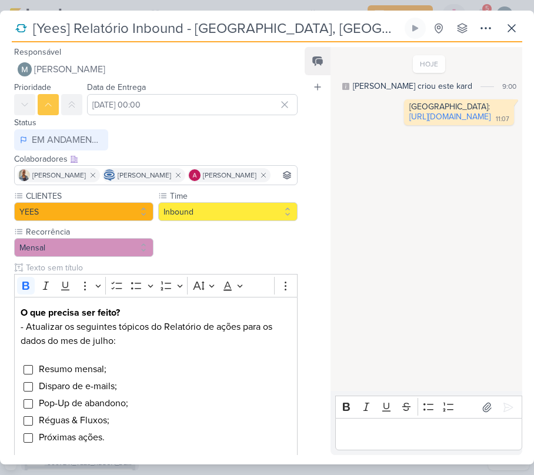
click at [426, 440] on p "Editor editing area: main" at bounding box center [428, 435] width 175 height 14
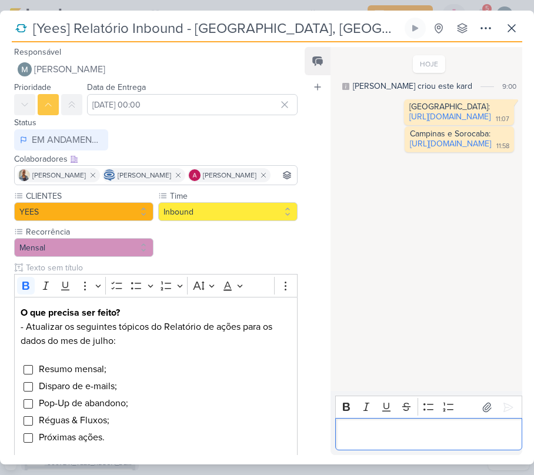
click at [79, 28] on input "[Yees] Relatório Inbound - [GEOGRAPHIC_DATA], [GEOGRAPHIC_DATA] e [GEOGRAPHIC_D…" at bounding box center [215, 28] width 373 height 21
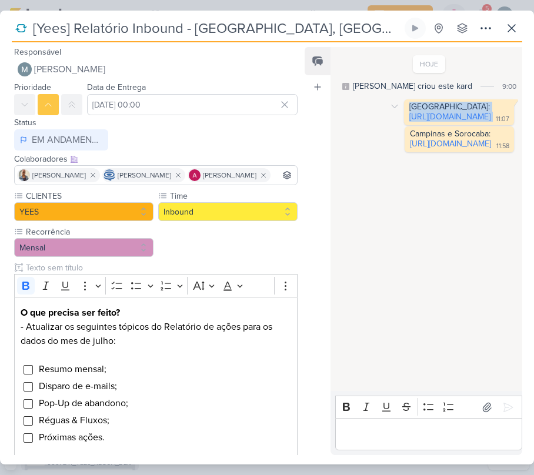
drag, startPoint x: 375, startPoint y: 104, endPoint x: 438, endPoint y: 179, distance: 97.8
click at [438, 125] on div "[GEOGRAPHIC_DATA]: [URL][DOMAIN_NAME] 11:07 11:07" at bounding box center [459, 112] width 110 height 26
drag, startPoint x: 372, startPoint y: 195, endPoint x: 448, endPoint y: 266, distance: 103.2
click at [448, 152] on div "Campinas e Sorocaba: [URL][DOMAIN_NAME] 11:58 11:58 [GEOGRAPHIC_DATA]" at bounding box center [429, 139] width 179 height 26
click at [434, 150] on div "Campinas e Sorocaba: [URL][DOMAIN_NAME] 11:58" at bounding box center [459, 139] width 105 height 21
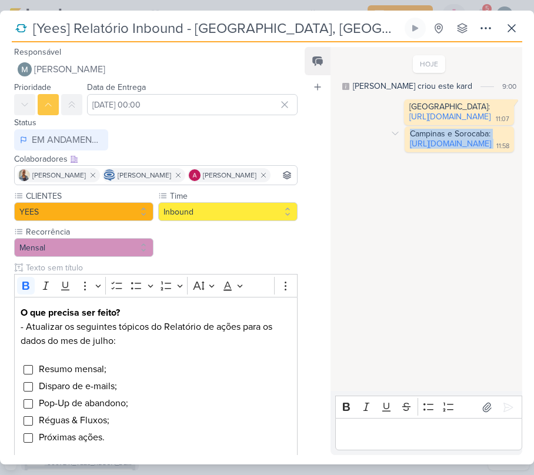
drag, startPoint x: 429, startPoint y: 273, endPoint x: 378, endPoint y: 191, distance: 96.8
click at [405, 152] on div "Campinas e Sorocaba: [URL][DOMAIN_NAME] 11:58 11:58" at bounding box center [459, 139] width 109 height 26
copy div "Campinas e Sorocaba: [URL][DOMAIN_NAME]"
click at [368, 324] on div "HOJE [PERSON_NAME] criou este kard 9:00 [GEOGRAPHIC_DATA]: [URL][DOMAIN_NAME] 1…" at bounding box center [426, 219] width 191 height 343
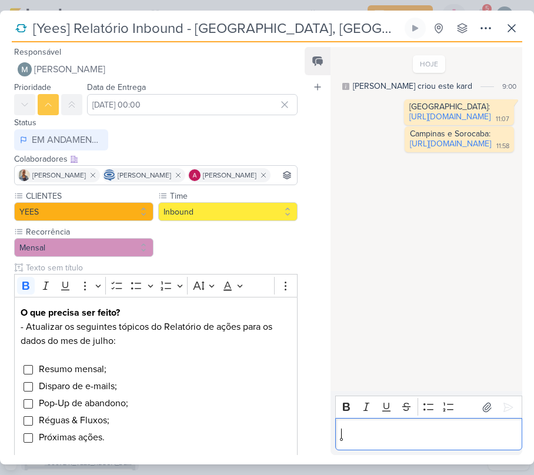
click at [387, 428] on p "Editor editing area: main" at bounding box center [428, 435] width 175 height 14
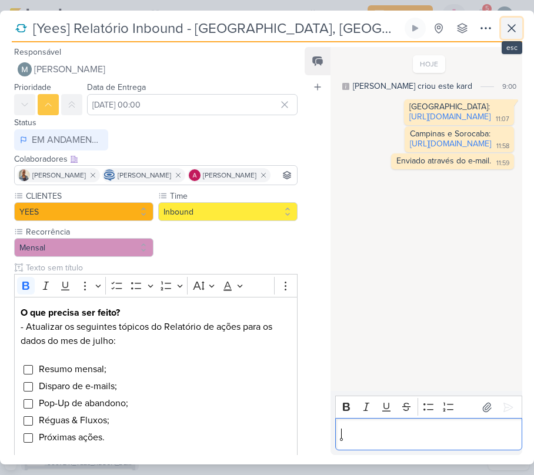
click at [511, 26] on icon at bounding box center [512, 28] width 14 height 14
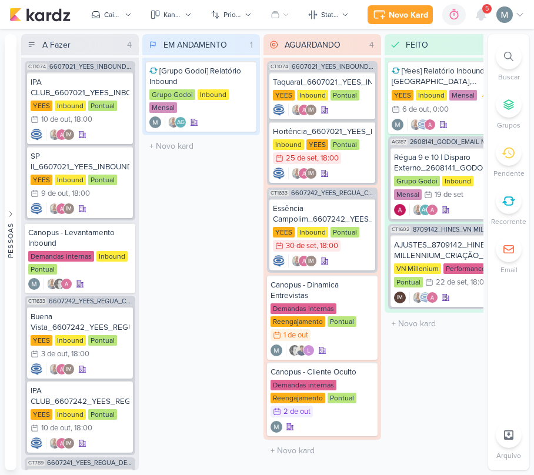
click at [194, 302] on div "EM ANDAMENTO 1 Mover Para Esquerda Mover Para Direita [GEOGRAPHIC_DATA] [Grupo …" at bounding box center [201, 252] width 118 height 437
click at [218, 108] on div "Grupo Godoi Inbound Mensal" at bounding box center [201, 101] width 104 height 25
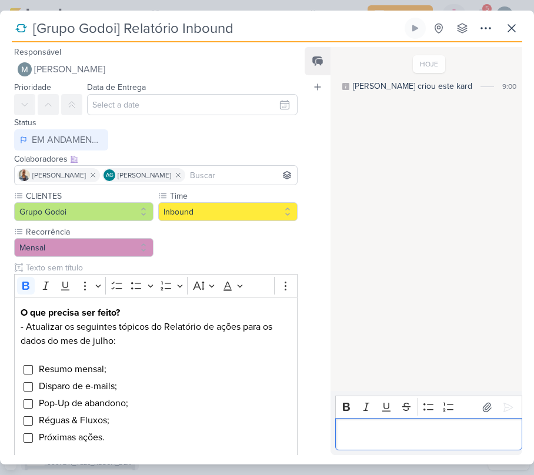
click at [418, 438] on p "Editor editing area: main" at bounding box center [428, 435] width 175 height 14
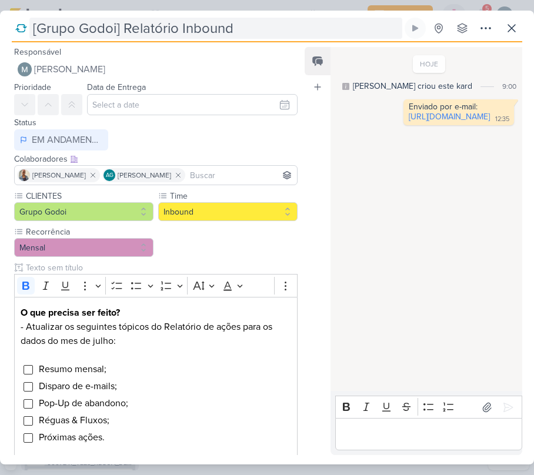
click at [208, 24] on input "[Grupo Godoi] Relatório Inbound" at bounding box center [215, 28] width 373 height 21
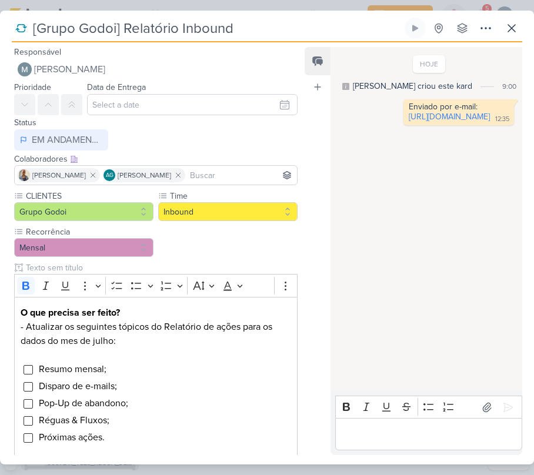
click at [208, 24] on input "[Grupo Godoi] Relatório Inbound" at bounding box center [215, 28] width 373 height 21
drag, startPoint x: 397, startPoint y: 149, endPoint x: 378, endPoint y: 116, distance: 37.9
click at [404, 116] on div "Enviado por e-mail: [URL][DOMAIN_NAME] 12:35 12:35" at bounding box center [459, 112] width 111 height 26
click at [497, 29] on div "[Grupo Godoi] Relatório Inbound Criado por mim nenhum grupo disponível" at bounding box center [267, 30] width 511 height 25
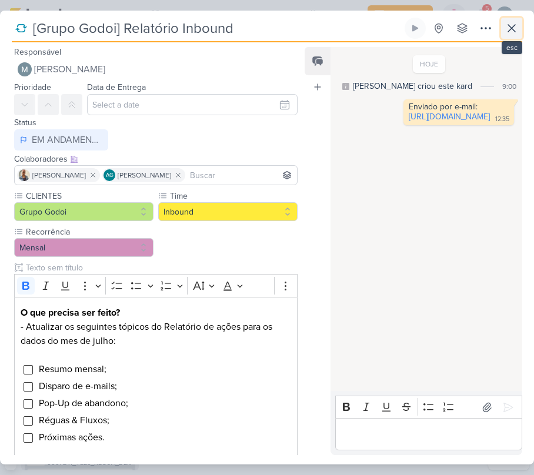
click at [507, 24] on icon at bounding box center [512, 28] width 14 height 14
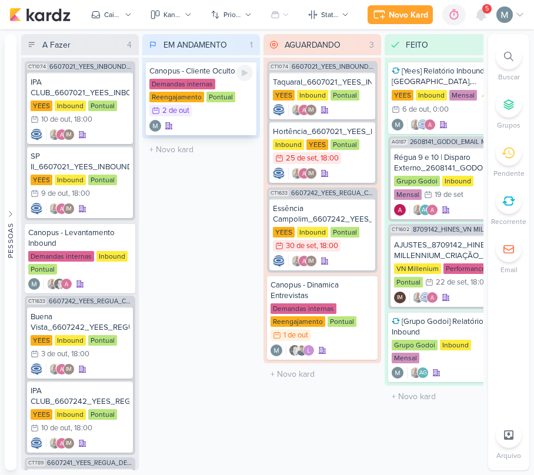
click at [220, 112] on div "Demandas internas Reengajamento Pontual 2/10 [DATE]" at bounding box center [201, 98] width 104 height 39
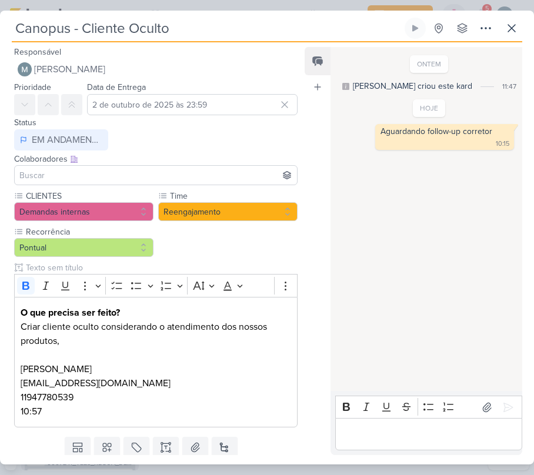
click at [382, 435] on p "Editor editing area: main" at bounding box center [428, 435] width 175 height 14
click at [514, 38] on button at bounding box center [511, 28] width 21 height 21
